Goal: Information Seeking & Learning: Compare options

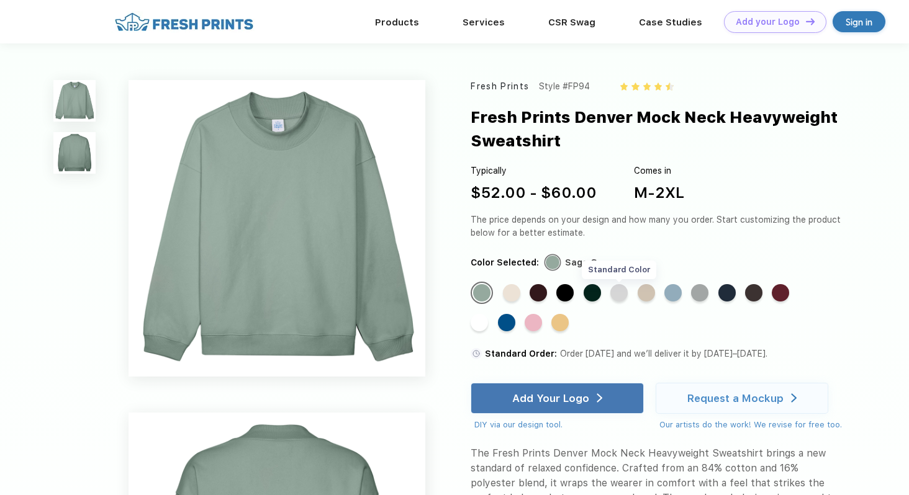
click at [626, 294] on div "Standard Color" at bounding box center [618, 292] width 17 height 17
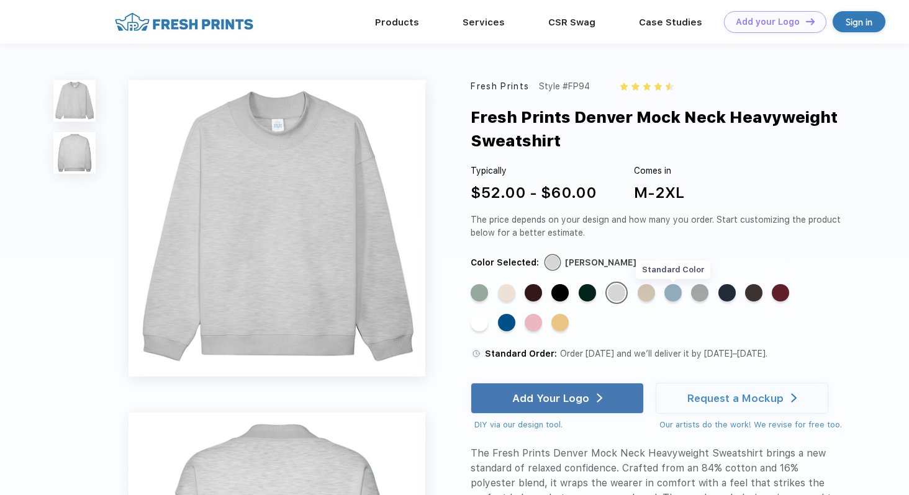
click at [669, 292] on div "Standard Color" at bounding box center [672, 292] width 17 height 17
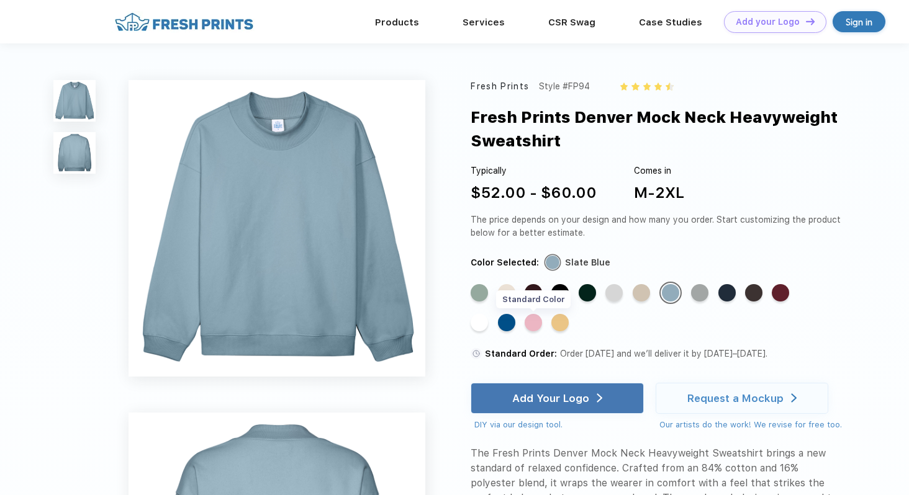
click at [541, 321] on div "Standard Color" at bounding box center [532, 322] width 17 height 17
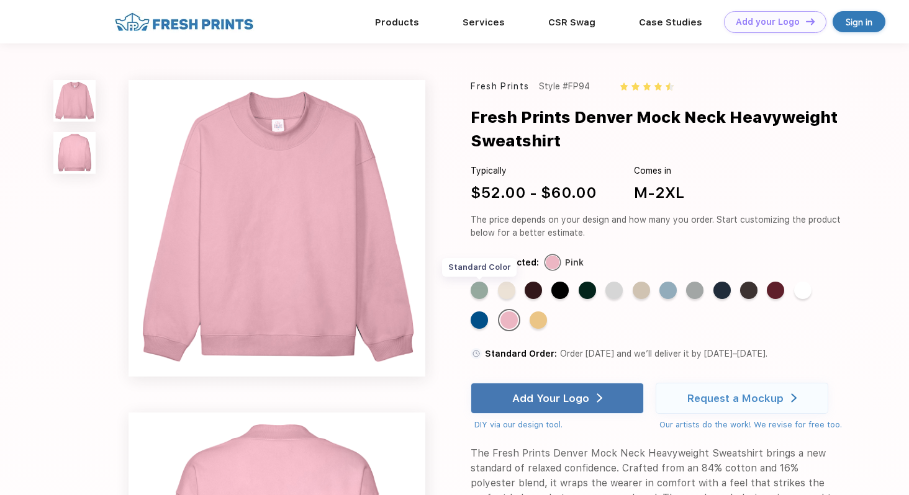
click at [477, 289] on div "Standard Color" at bounding box center [478, 290] width 17 height 17
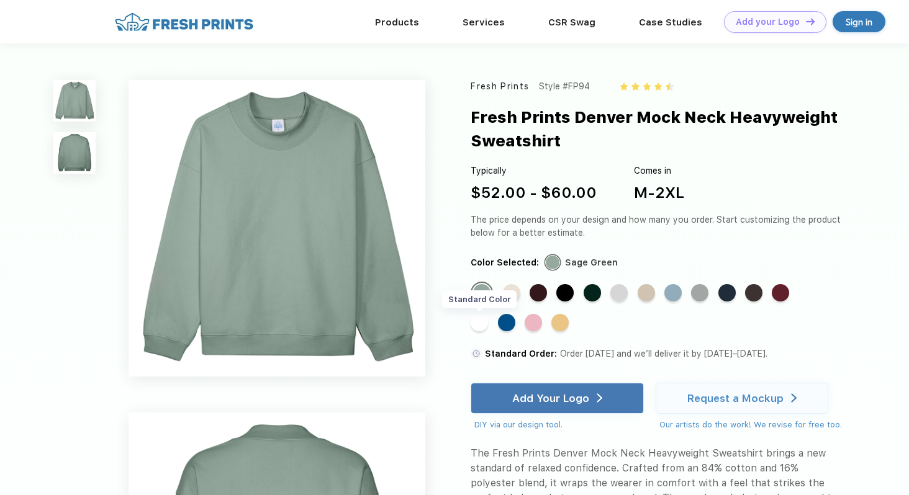
click at [477, 320] on div "Standard Color" at bounding box center [478, 322] width 17 height 17
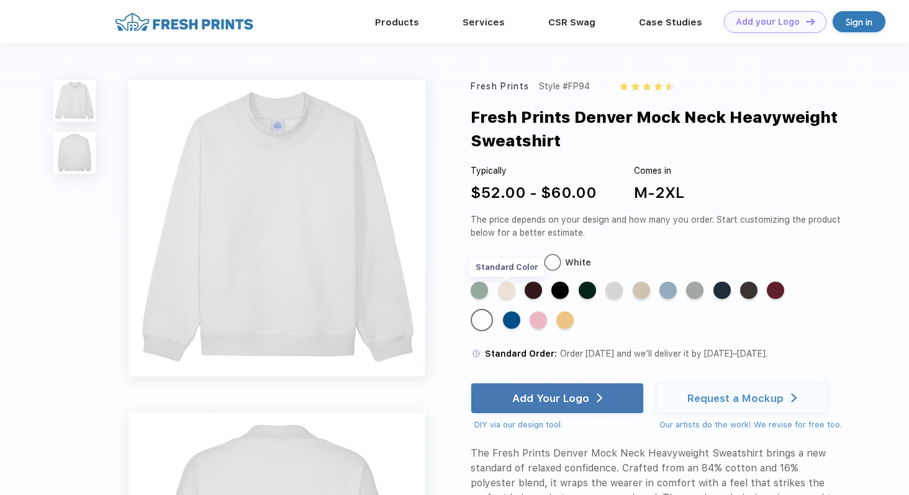
click at [508, 294] on div "Standard Color" at bounding box center [506, 290] width 17 height 17
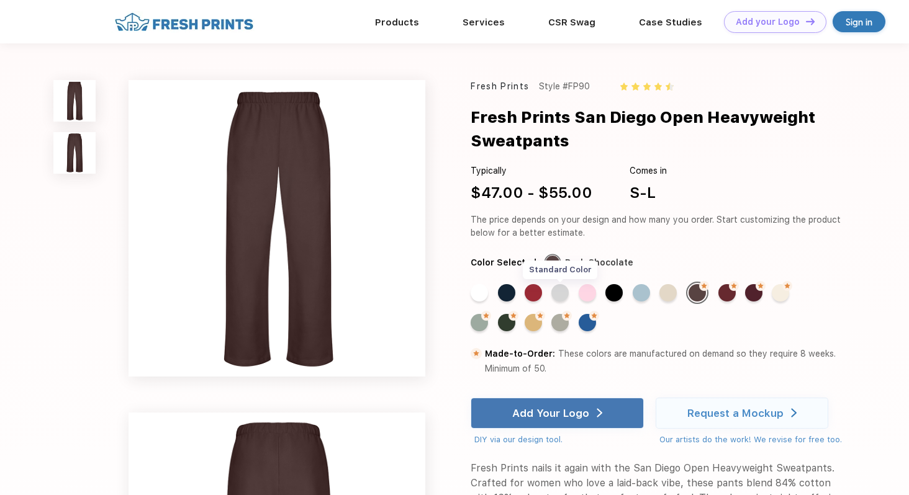
click at [563, 295] on div "Standard Color" at bounding box center [559, 292] width 17 height 17
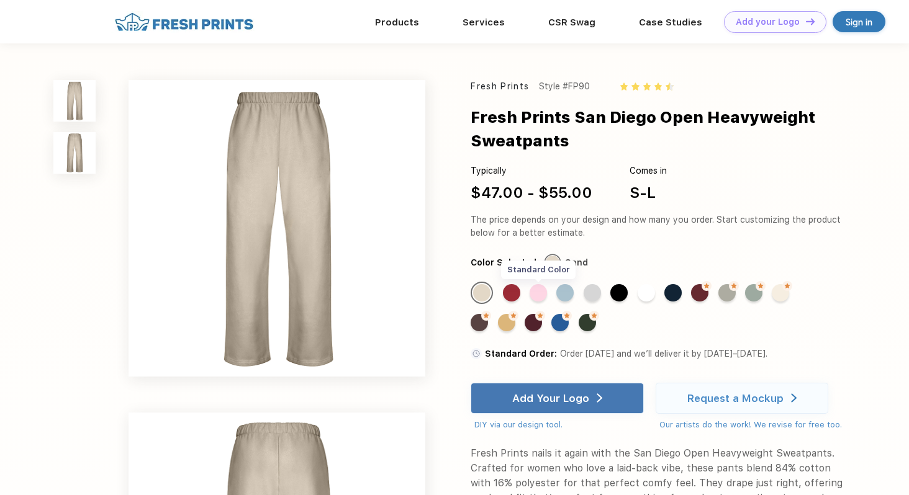
click at [541, 296] on div "Standard Color" at bounding box center [537, 292] width 17 height 17
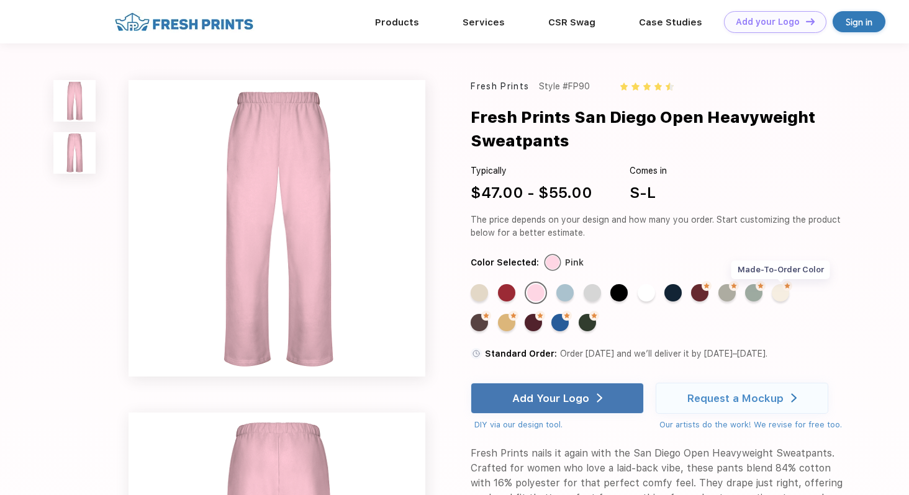
click at [783, 297] on div "Made-to-Order Color" at bounding box center [779, 292] width 17 height 17
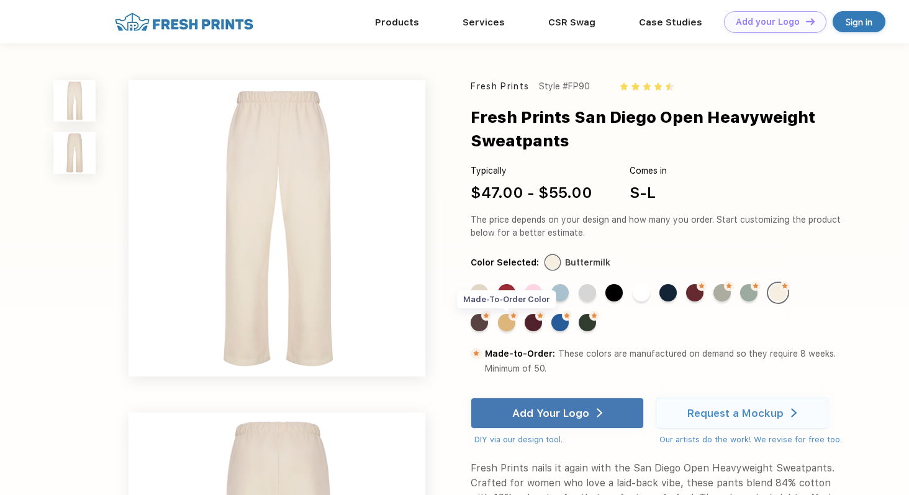
click at [508, 330] on div "Made-to-Order Color" at bounding box center [506, 322] width 17 height 17
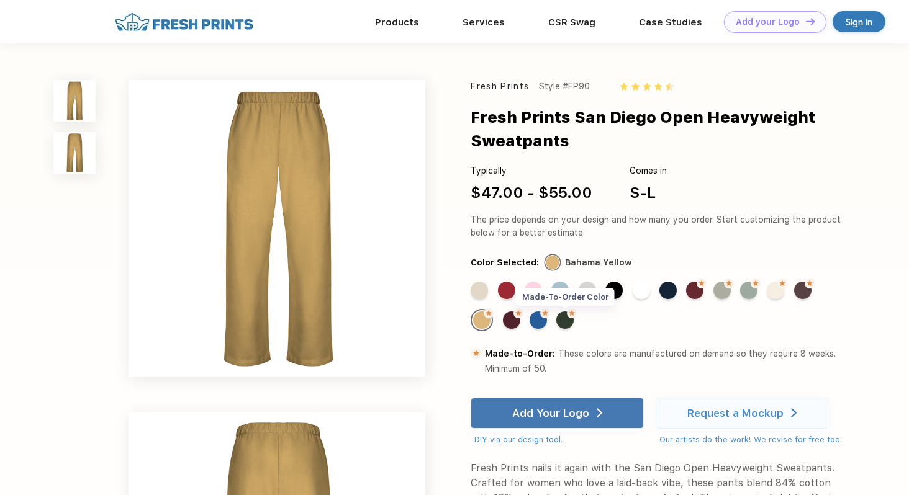
click at [565, 321] on div "Made-to-Order Color" at bounding box center [564, 320] width 17 height 17
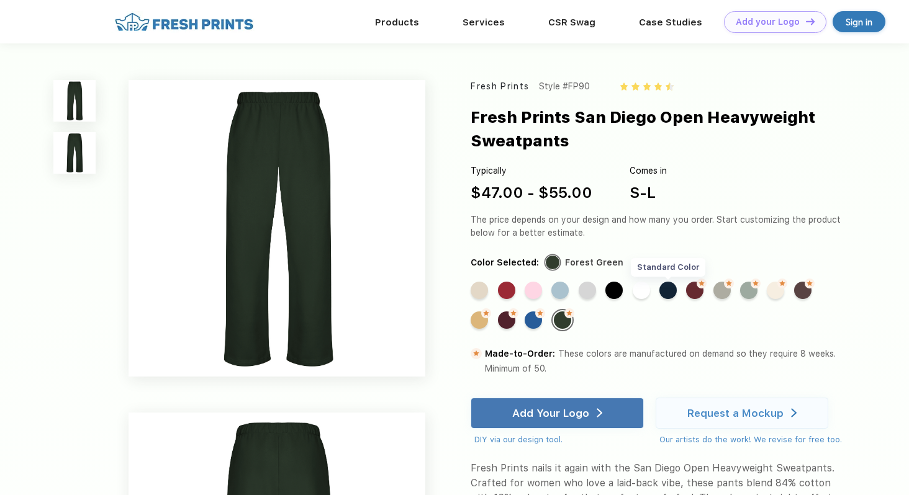
click at [668, 295] on div "Standard Color" at bounding box center [667, 290] width 17 height 17
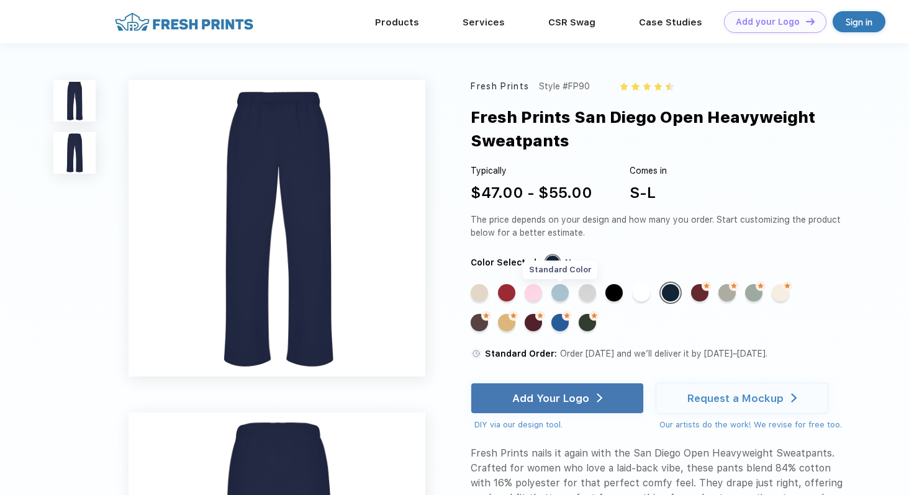
click at [563, 292] on div "Standard Color" at bounding box center [559, 292] width 17 height 17
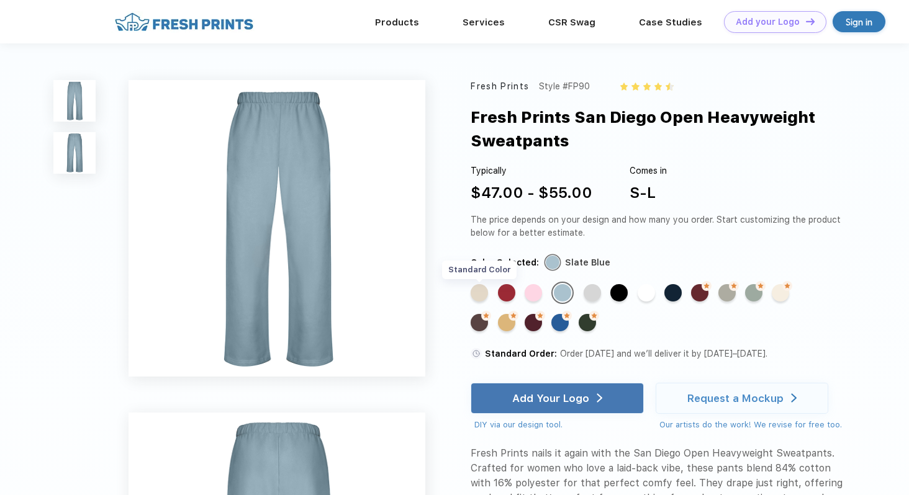
click at [477, 290] on div "Standard Color" at bounding box center [478, 292] width 17 height 17
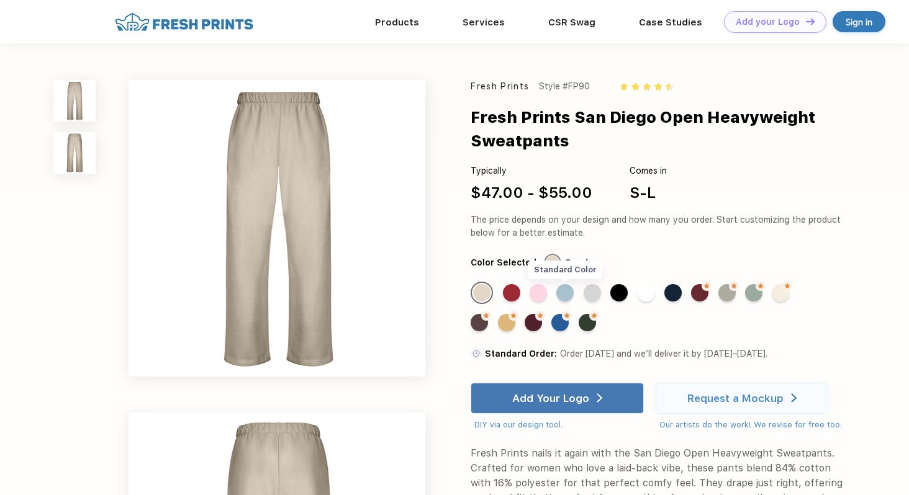
click at [562, 291] on div "Standard Color" at bounding box center [564, 292] width 17 height 17
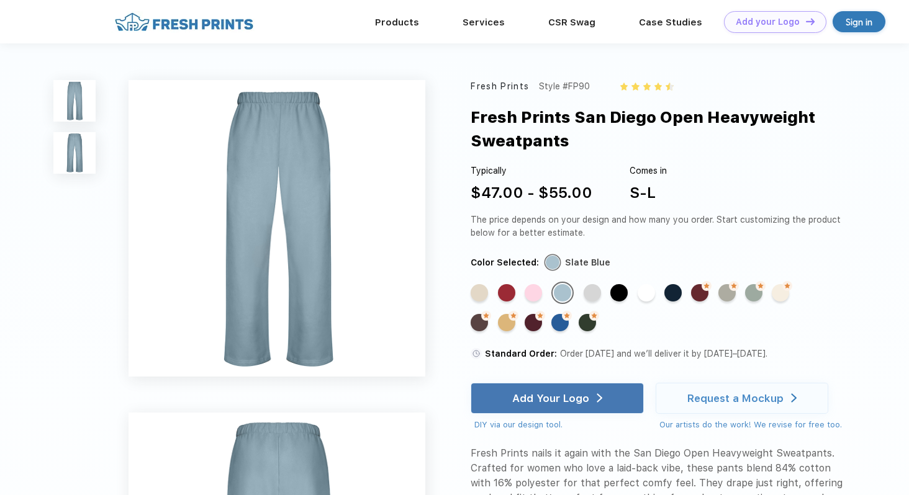
click at [851, 259] on div "Fresh Prints Style #FP90 Fresh Prints San Diego Open Heavyweight Sweatpants Typ…" at bounding box center [454, 495] width 909 height 904
click at [729, 293] on div "Made-to-Order Color" at bounding box center [726, 292] width 17 height 17
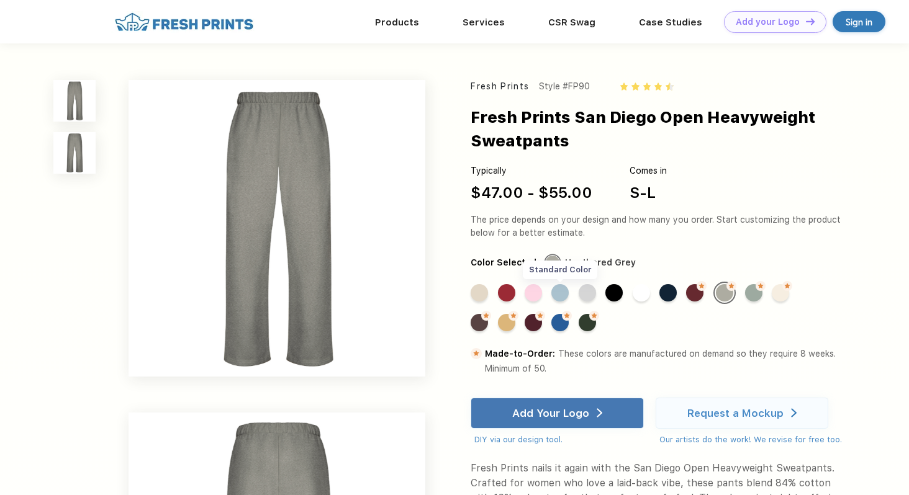
click at [555, 291] on div "Standard Color" at bounding box center [559, 292] width 17 height 17
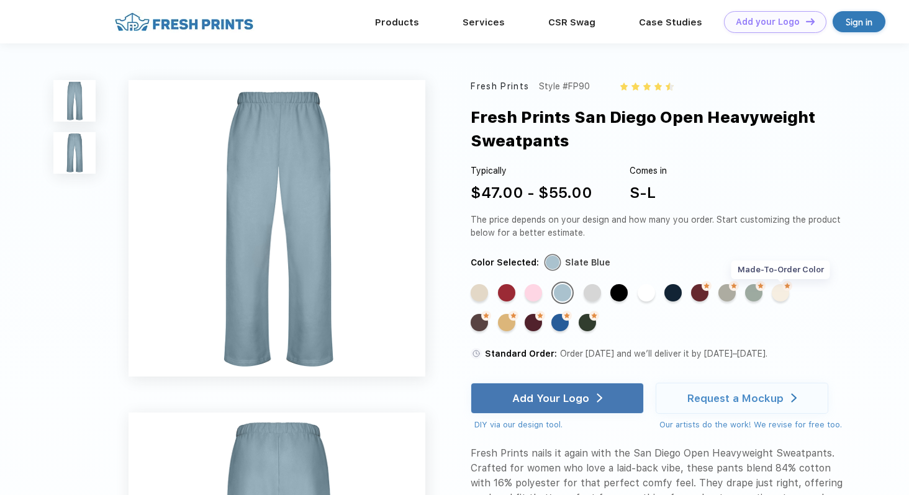
click at [786, 294] on div "Made-to-Order Color" at bounding box center [779, 292] width 17 height 17
